Goal: Information Seeking & Learning: Learn about a topic

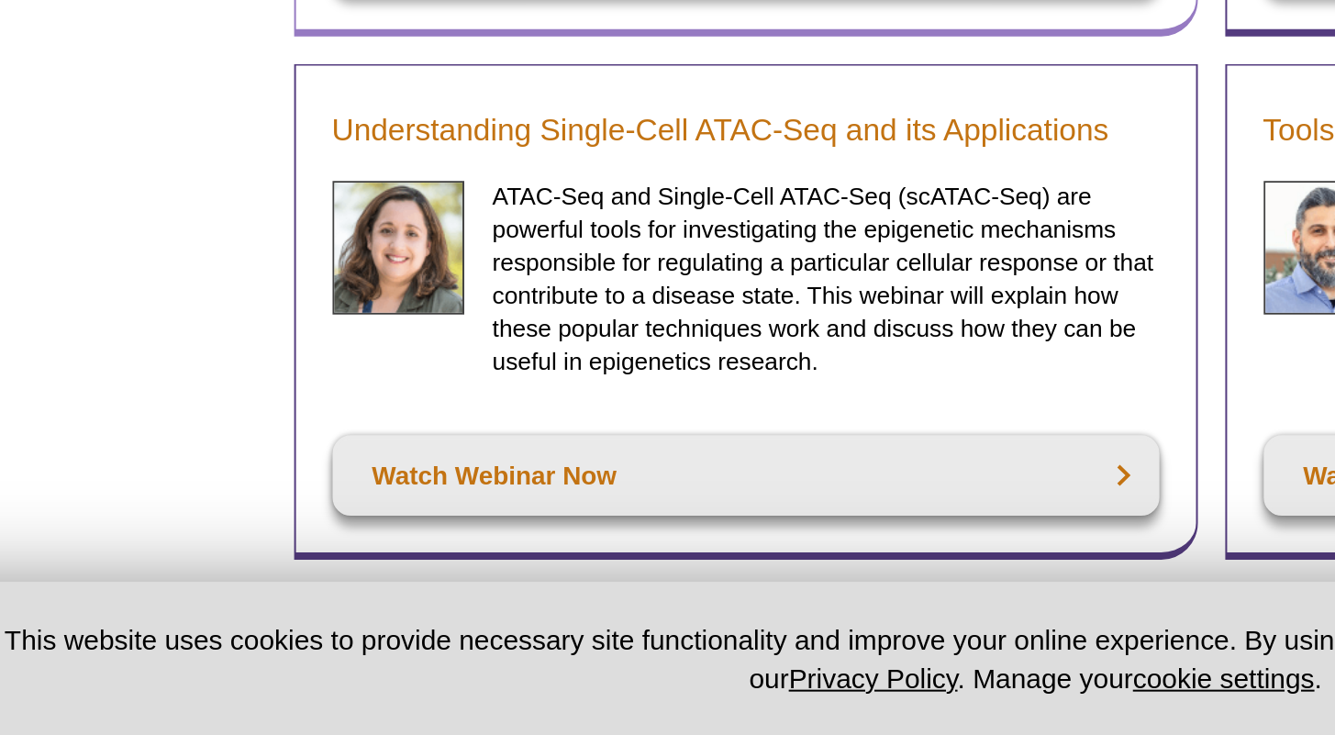
scroll to position [691, 0]
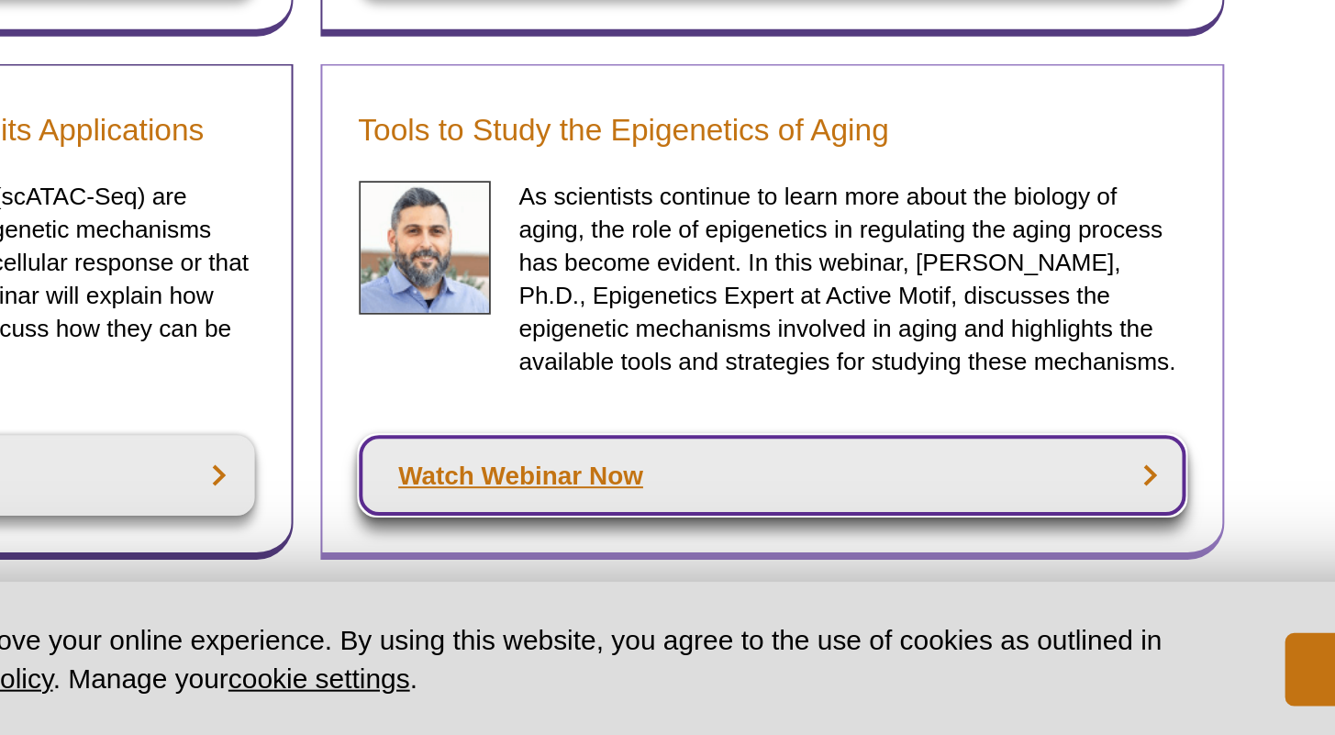
click at [732, 602] on link "Watch Webinar Now" at bounding box center [901, 605] width 415 height 40
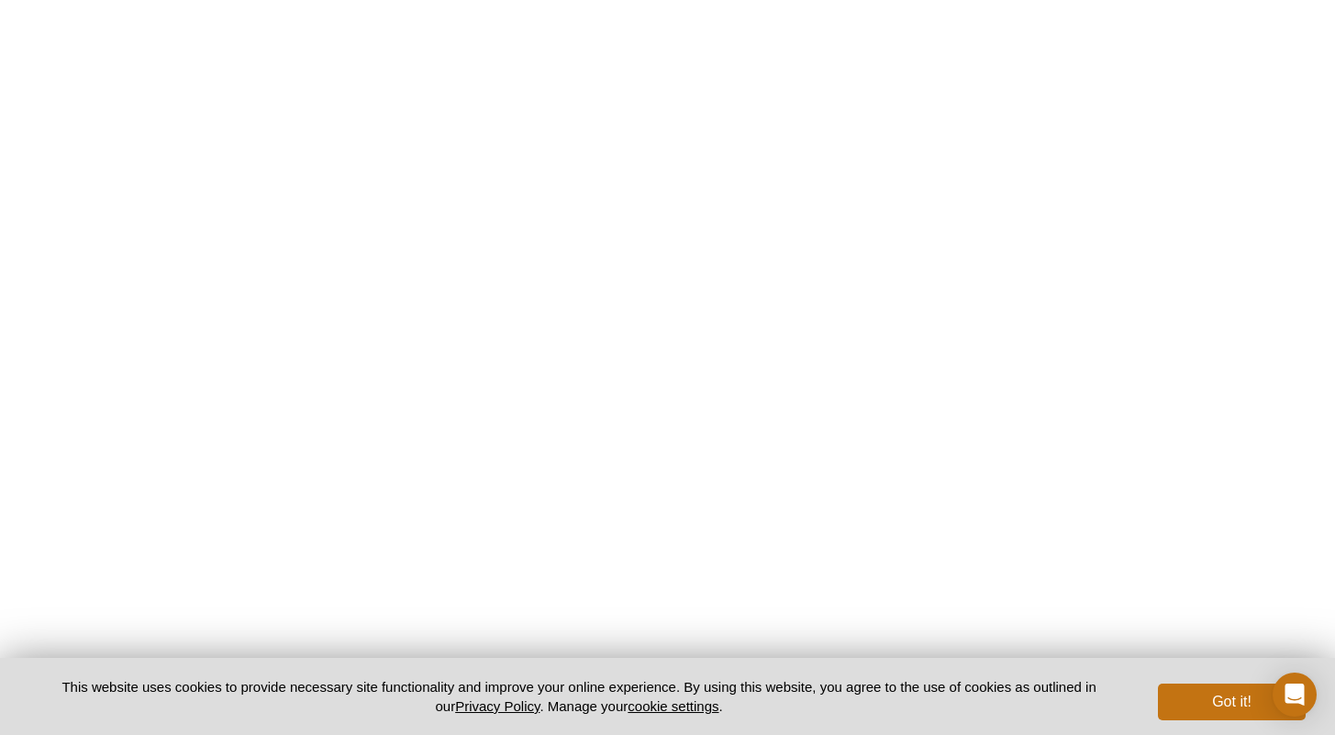
scroll to position [738, 0]
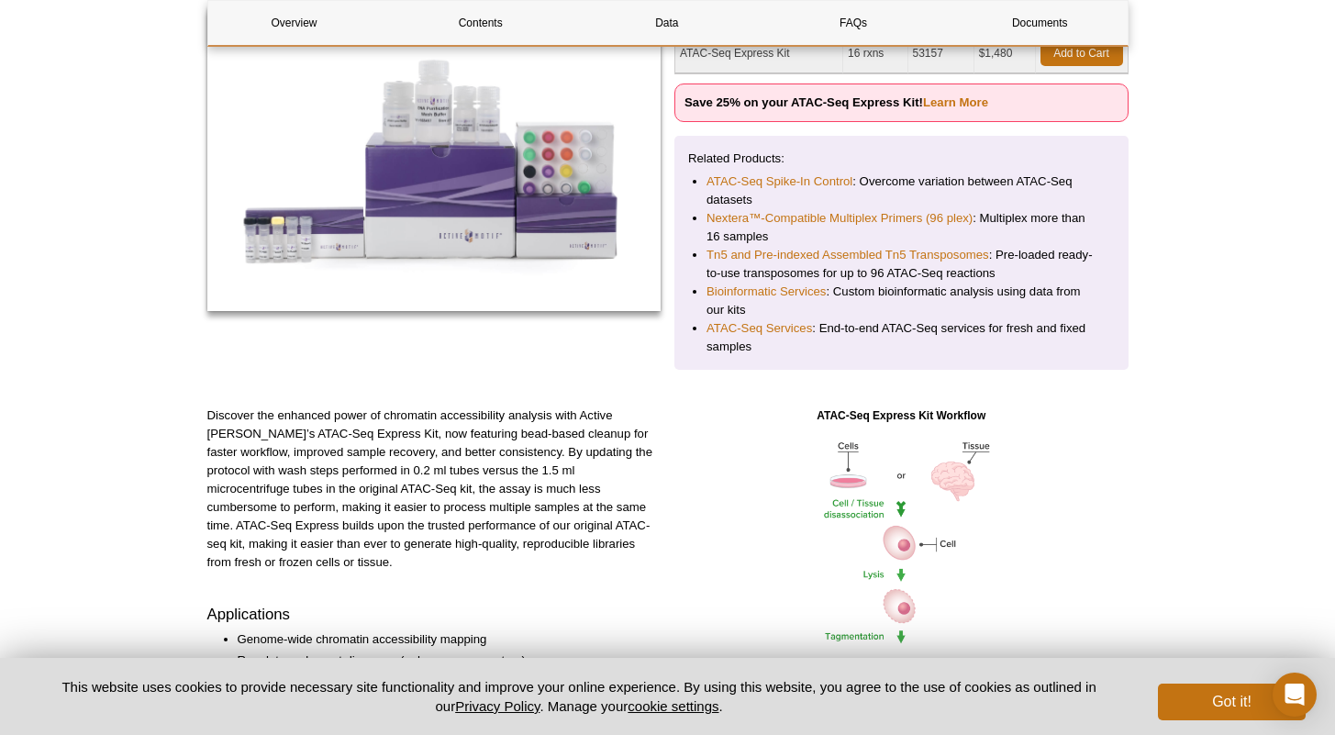
scroll to position [157, 0]
